Goal: Check status

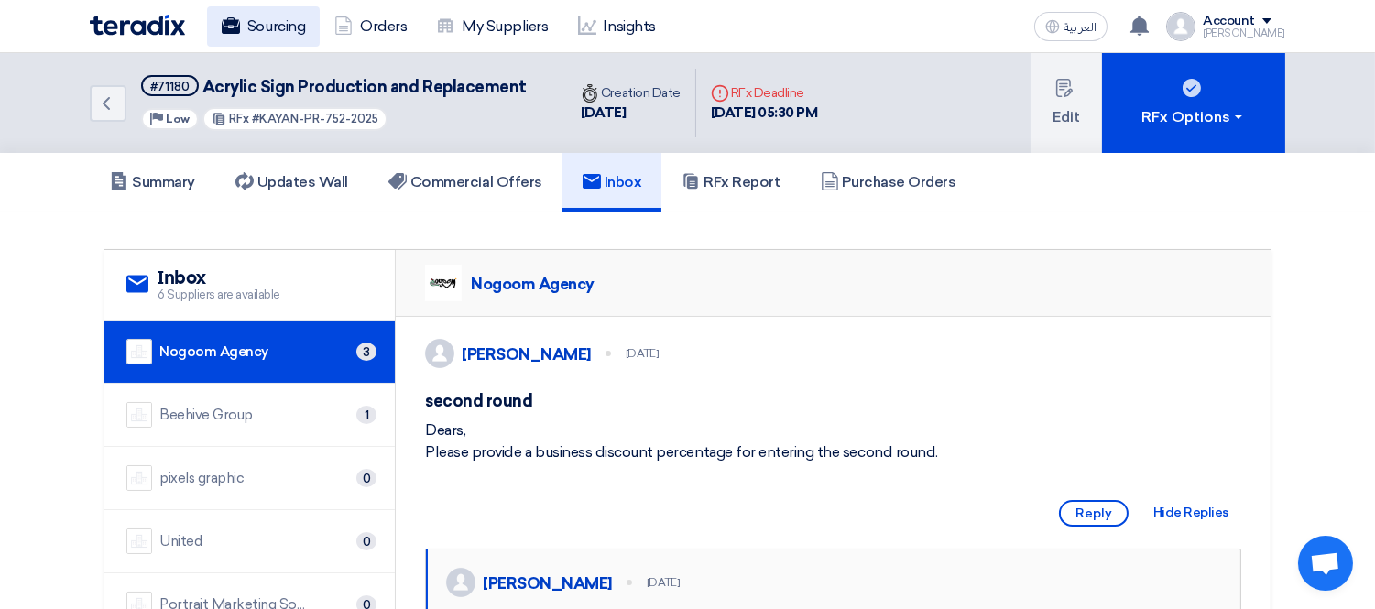
click at [267, 15] on link "Sourcing" at bounding box center [263, 26] width 113 height 40
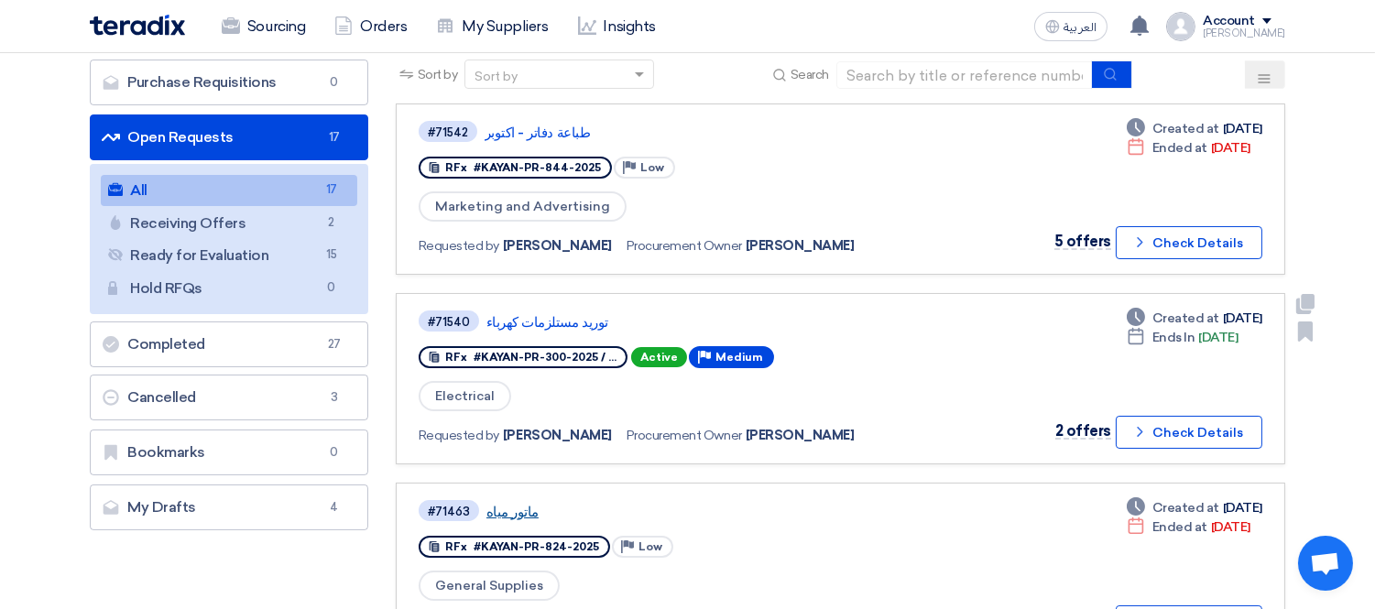
scroll to position [203, 0]
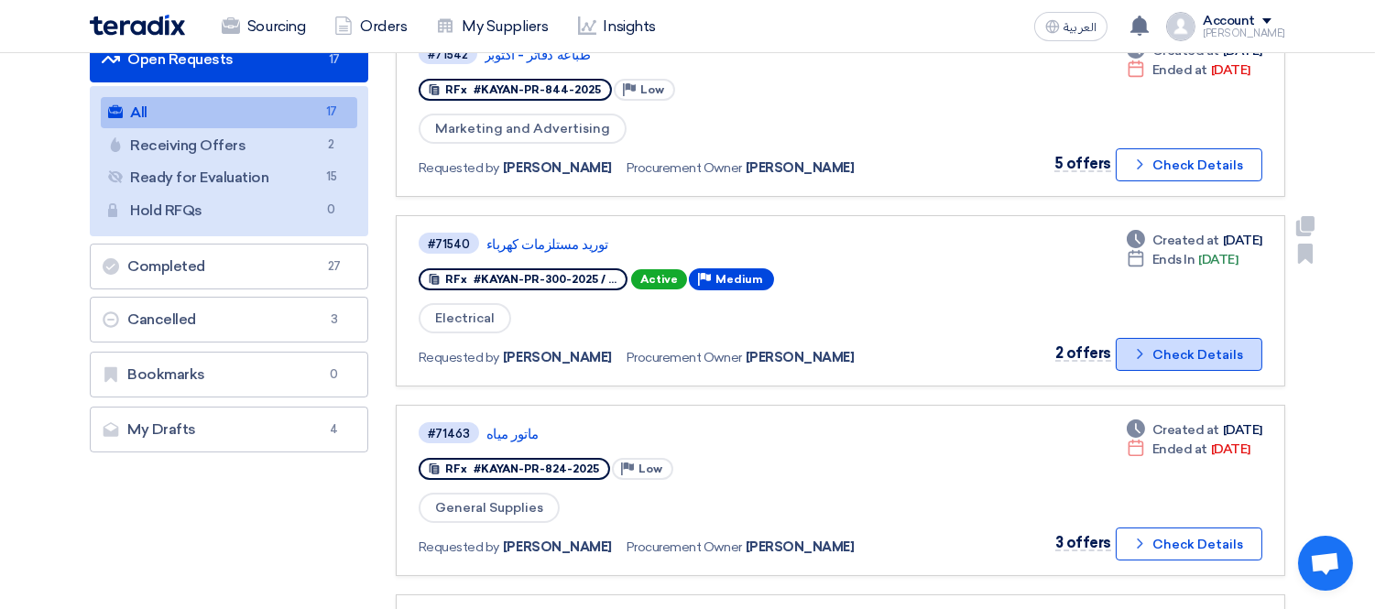
click at [1192, 342] on button "Check details Check Details" at bounding box center [1189, 354] width 147 height 33
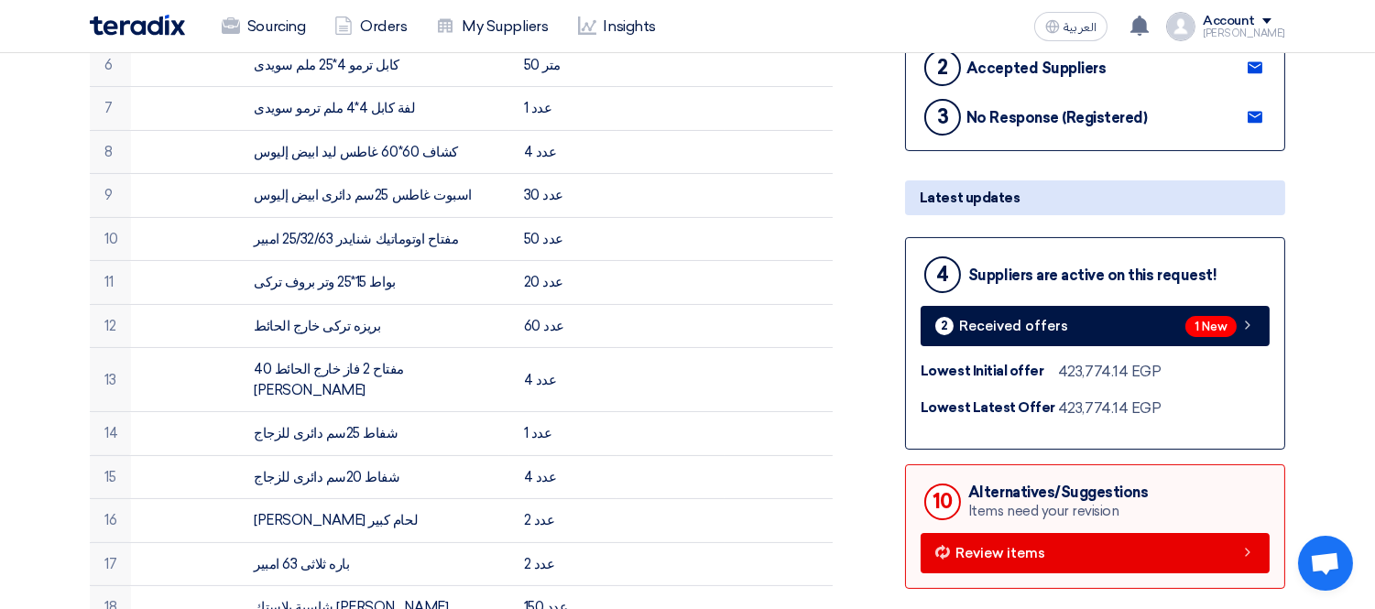
scroll to position [610, 0]
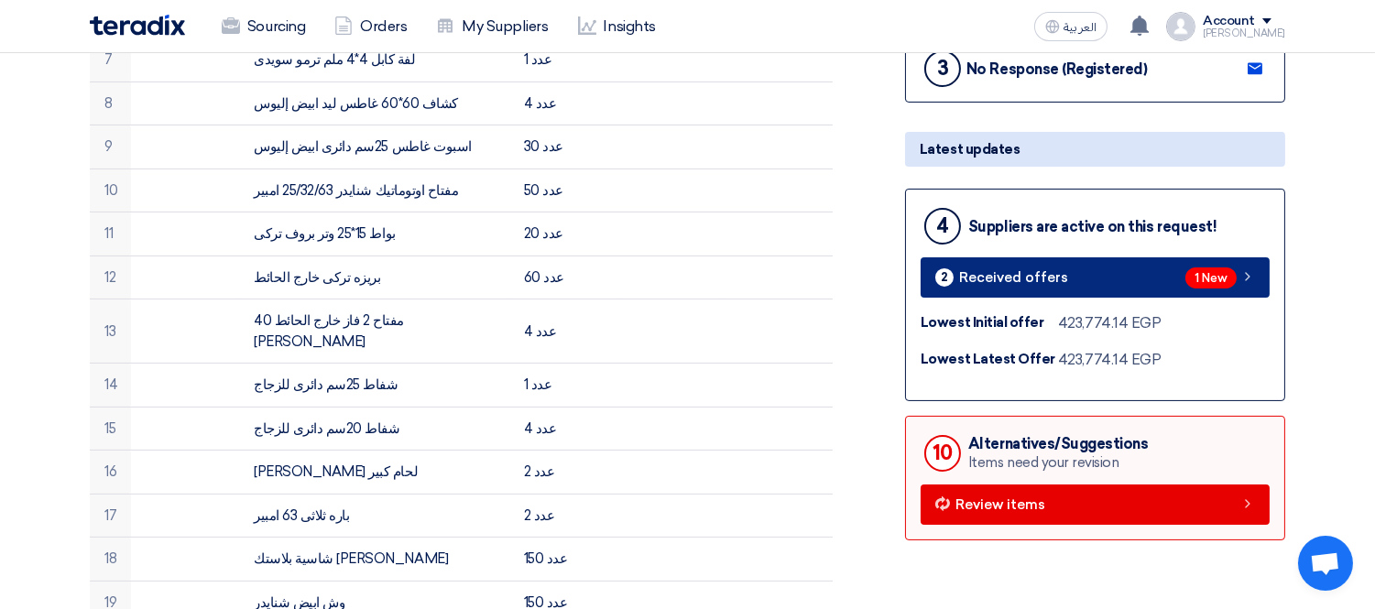
click at [1207, 270] on span "1 New" at bounding box center [1211, 278] width 51 height 21
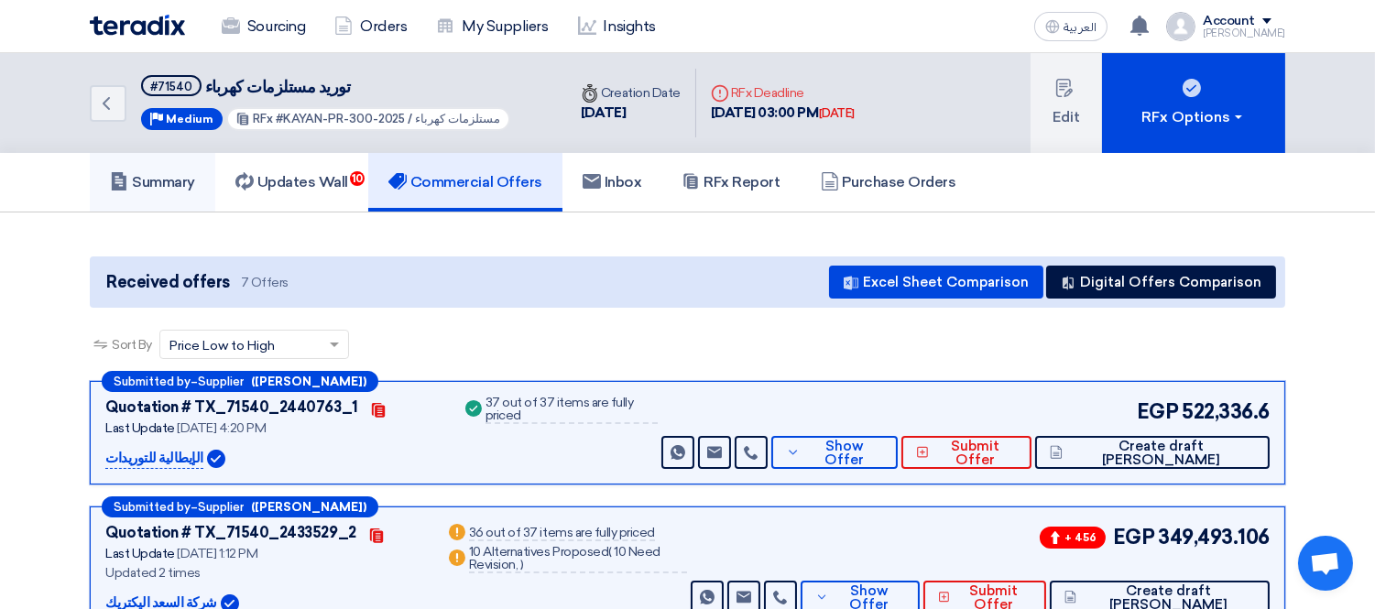
click at [165, 187] on h5 "Summary" at bounding box center [152, 182] width 85 height 18
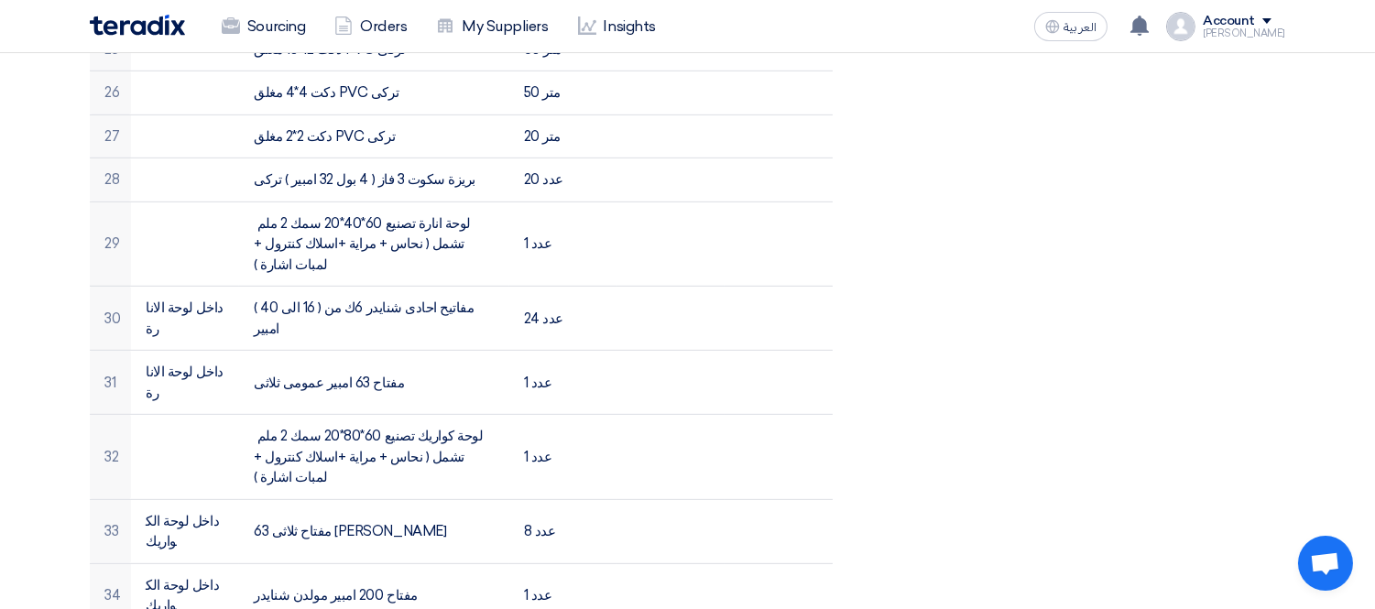
scroll to position [1628, 0]
